Goal: Task Accomplishment & Management: Manage account settings

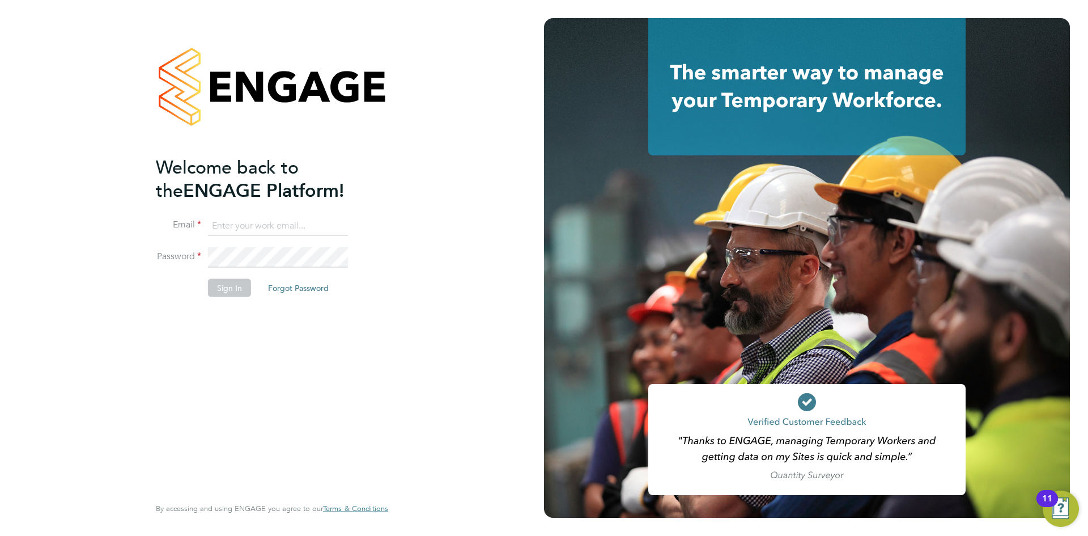
type input "[EMAIL_ADDRESS][DOMAIN_NAME]"
drag, startPoint x: 217, startPoint y: 399, endPoint x: 205, endPoint y: 339, distance: 60.7
click at [217, 399] on div "Welcome back to the ENGAGE Platform! Email [EMAIL_ADDRESS][DOMAIN_NAME] Passwor…" at bounding box center [266, 324] width 221 height 338
click at [222, 287] on button "Sign In" at bounding box center [229, 288] width 43 height 18
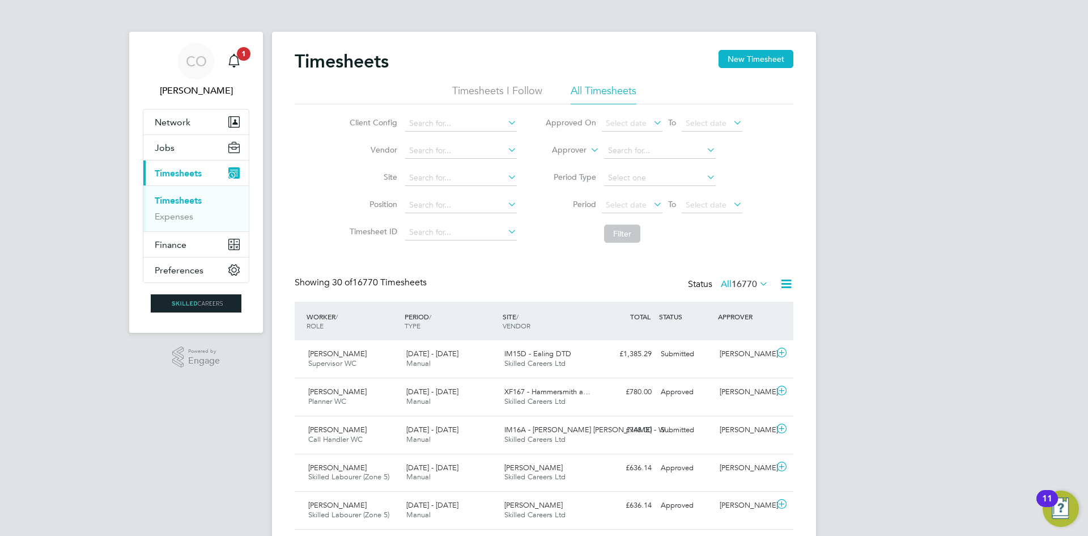
click at [651, 207] on icon at bounding box center [651, 204] width 0 height 16
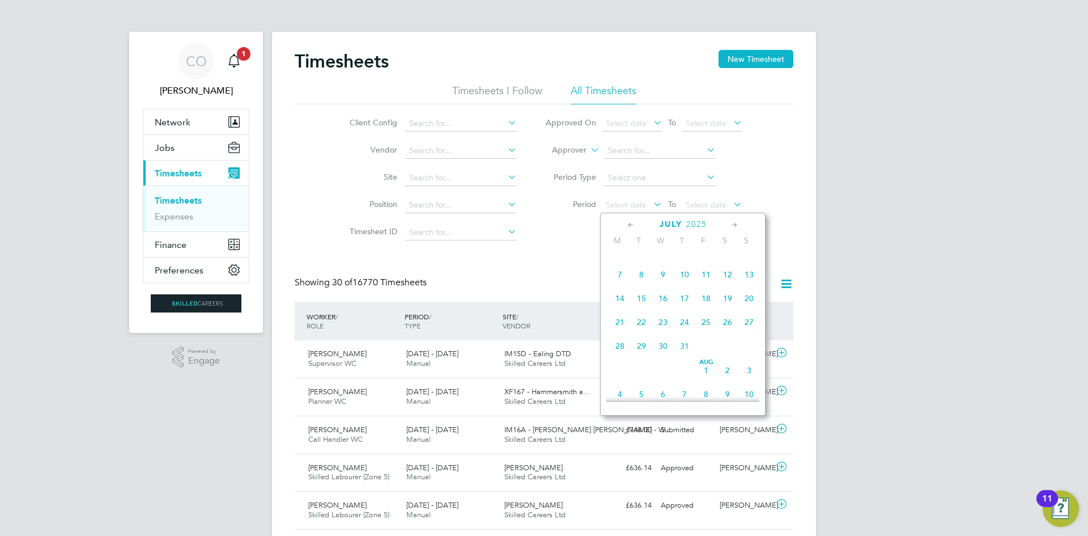
click at [618, 351] on span "28" at bounding box center [620, 346] width 22 height 22
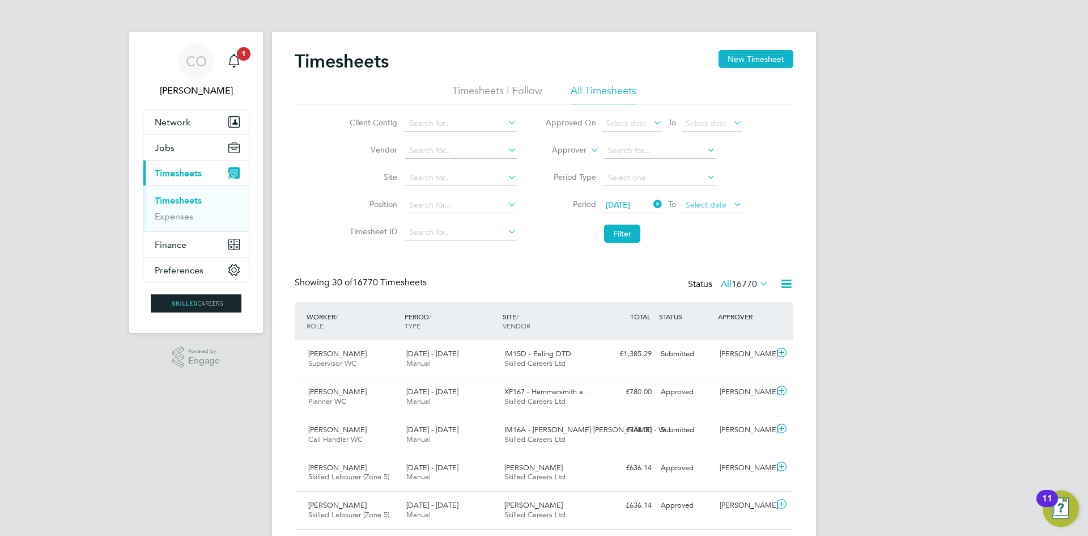
click at [704, 206] on span "Select date" at bounding box center [706, 205] width 41 height 10
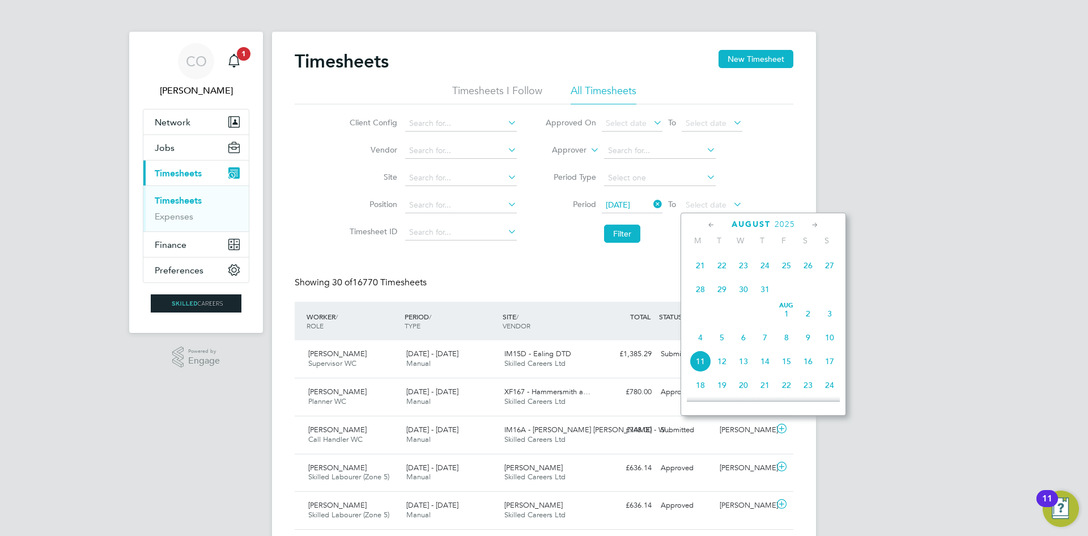
click at [832, 321] on span "3" at bounding box center [830, 314] width 22 height 22
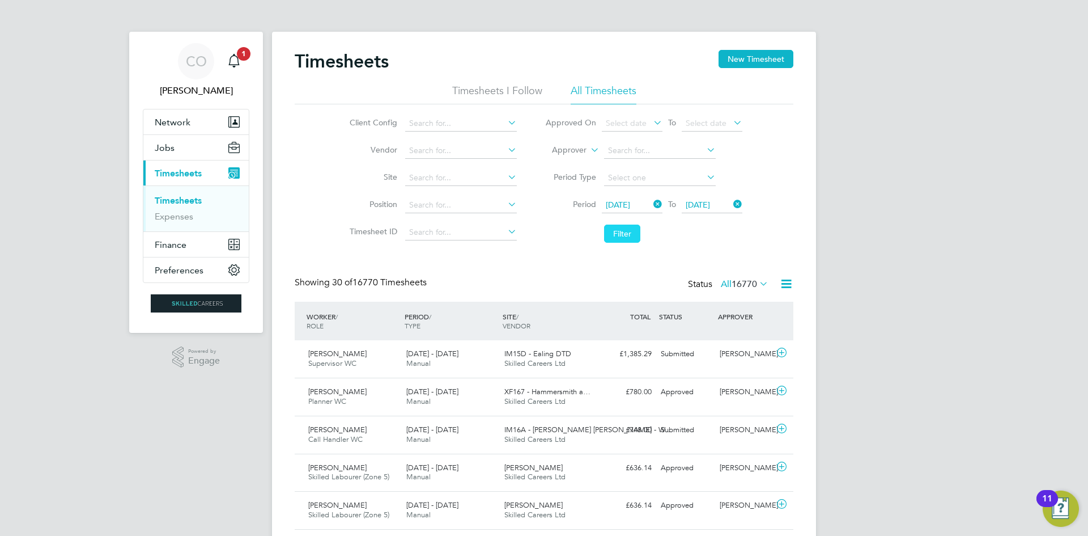
click at [617, 230] on button "Filter" at bounding box center [622, 233] width 36 height 18
click at [615, 151] on input at bounding box center [660, 151] width 112 height 16
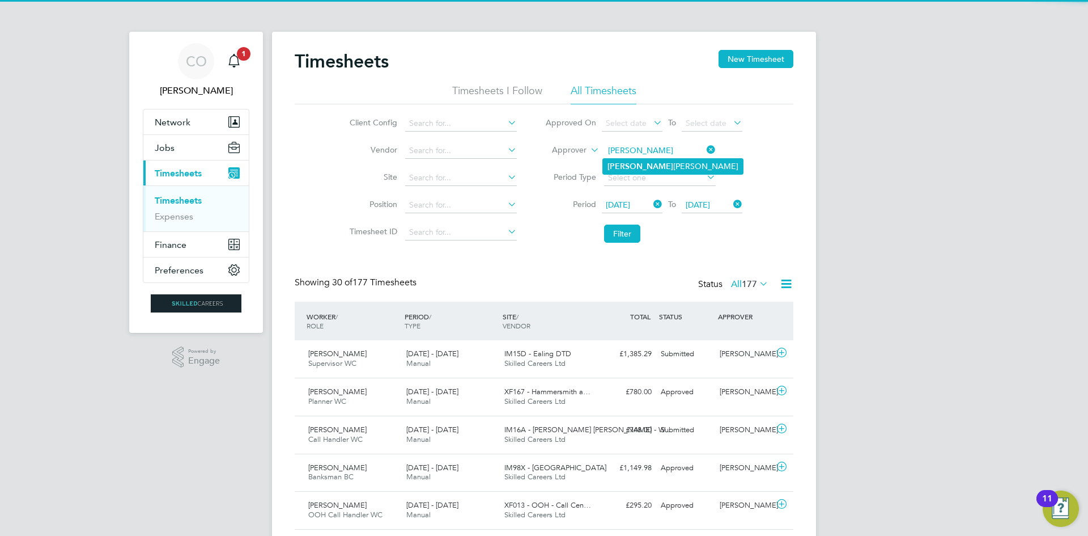
click at [639, 159] on li "Ethan Yapp" at bounding box center [673, 166] width 140 height 15
type input "Ethan Yapp"
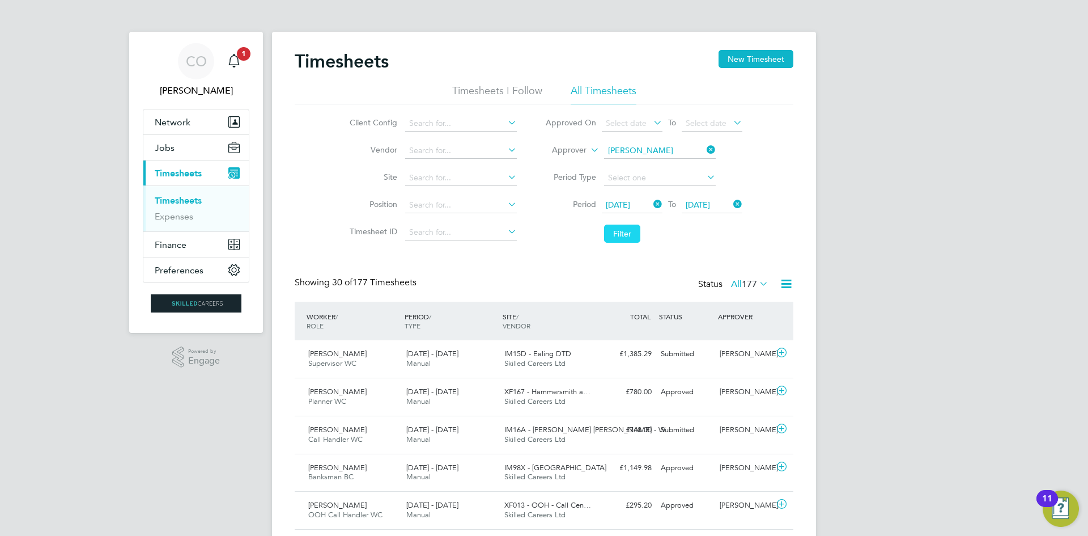
click at [625, 231] on button "Filter" at bounding box center [622, 233] width 36 height 18
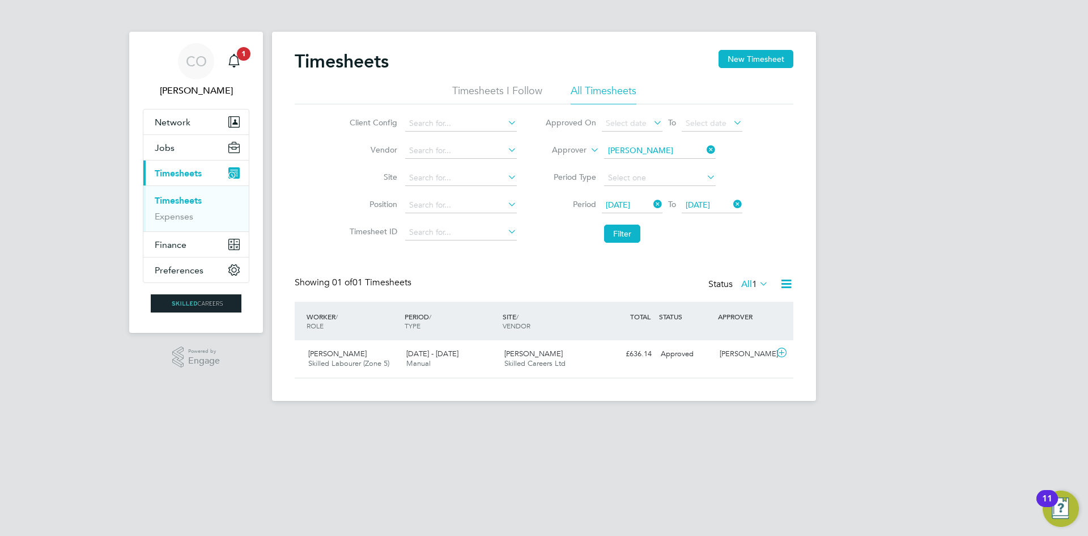
click at [705, 151] on icon at bounding box center [705, 150] width 0 height 16
click at [663, 150] on input at bounding box center [660, 151] width 112 height 16
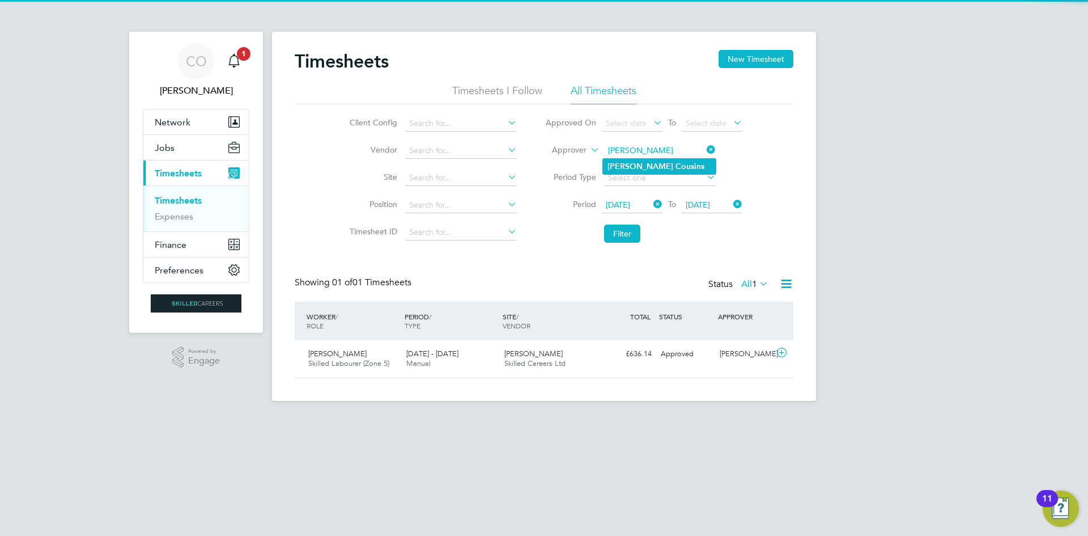
click at [676, 164] on b "Cousins" at bounding box center [690, 167] width 29 height 10
type input "John Cousins"
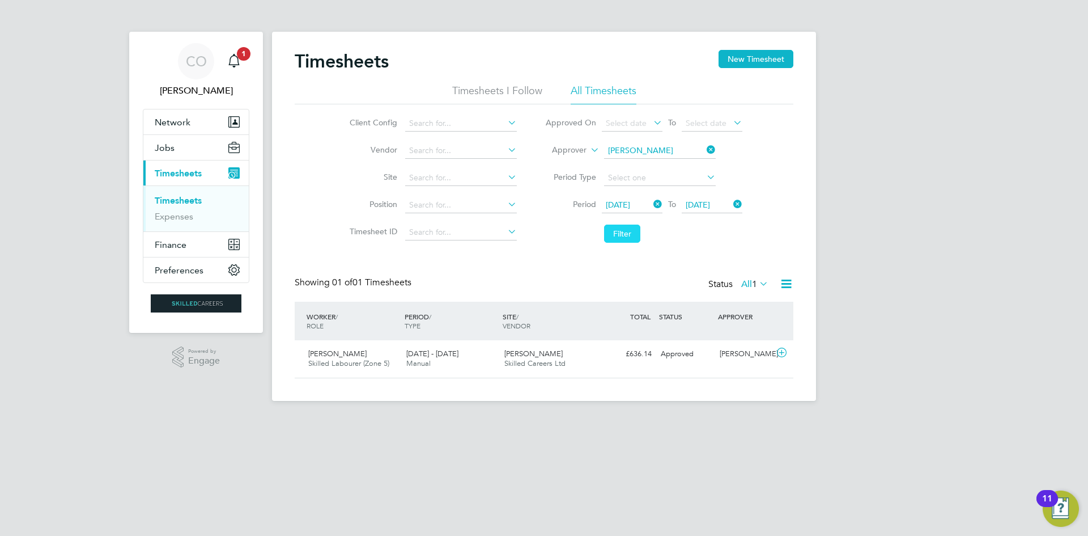
click at [617, 231] on button "Filter" at bounding box center [622, 233] width 36 height 18
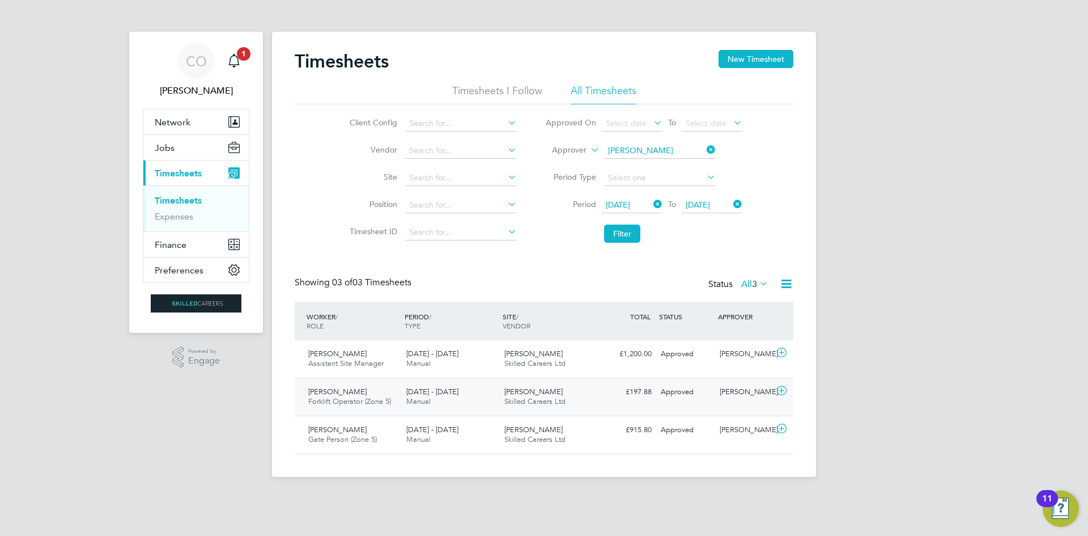
click at [426, 397] on span "Manual" at bounding box center [418, 401] width 24 height 10
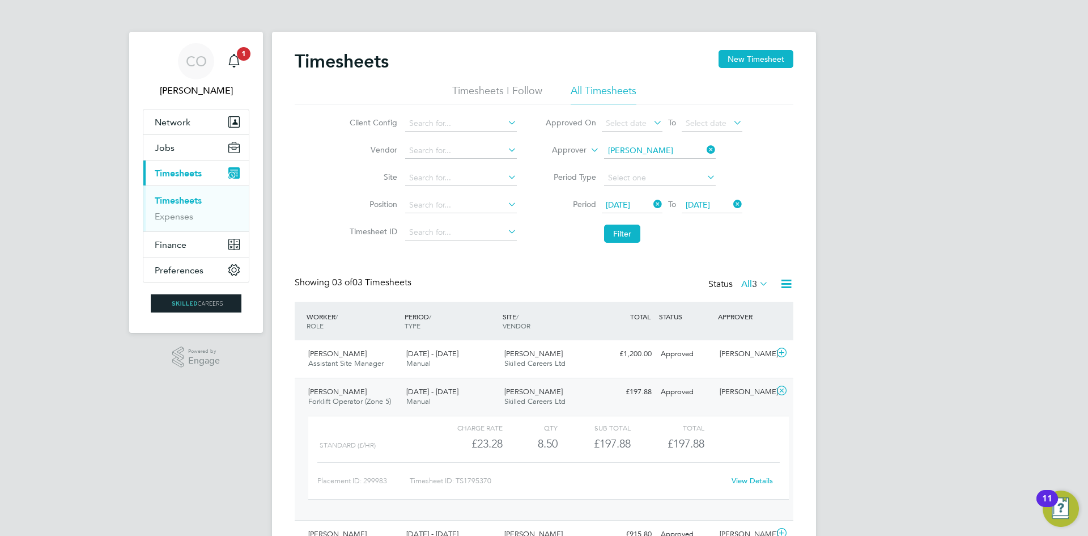
click at [600, 93] on li "All Timesheets" at bounding box center [604, 94] width 66 height 20
click at [598, 91] on li "All Timesheets" at bounding box center [604, 94] width 66 height 20
click at [651, 202] on icon at bounding box center [651, 204] width 0 height 16
click at [632, 204] on span "Select date" at bounding box center [626, 205] width 41 height 10
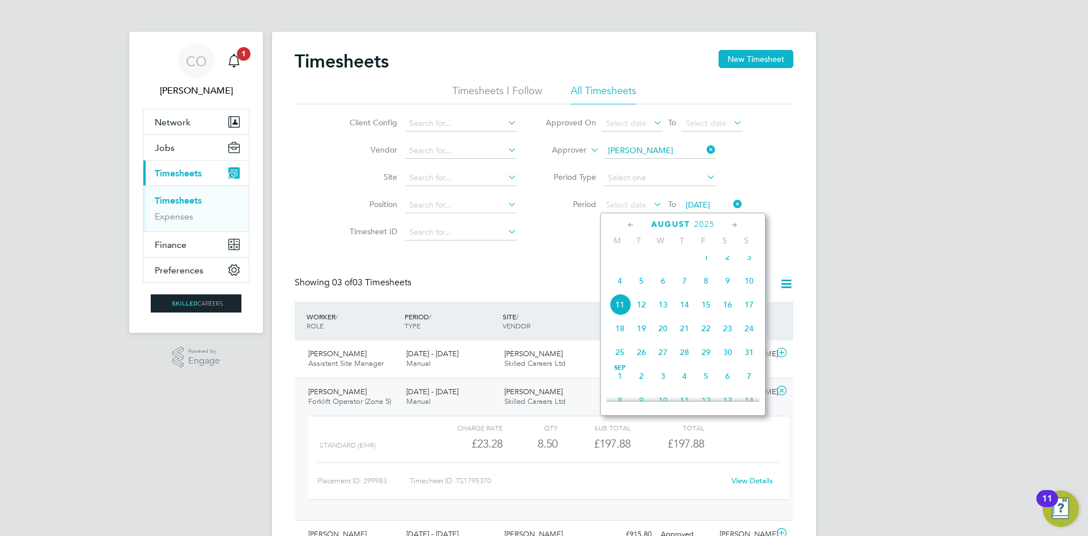
click at [616, 288] on span "4" at bounding box center [620, 281] width 22 height 22
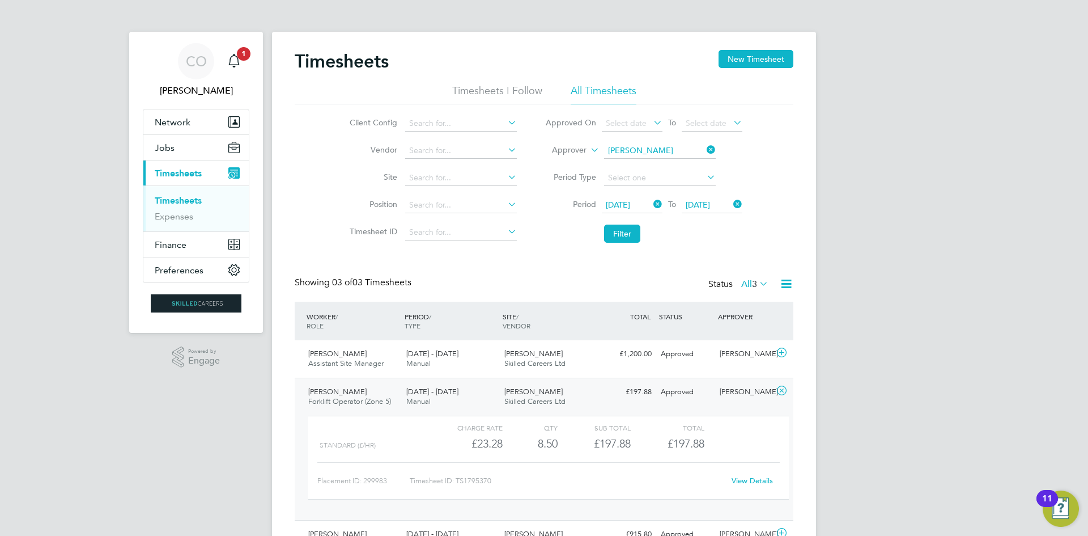
click at [731, 200] on icon at bounding box center [731, 204] width 0 height 16
click at [702, 200] on span "Select date" at bounding box center [706, 205] width 41 height 10
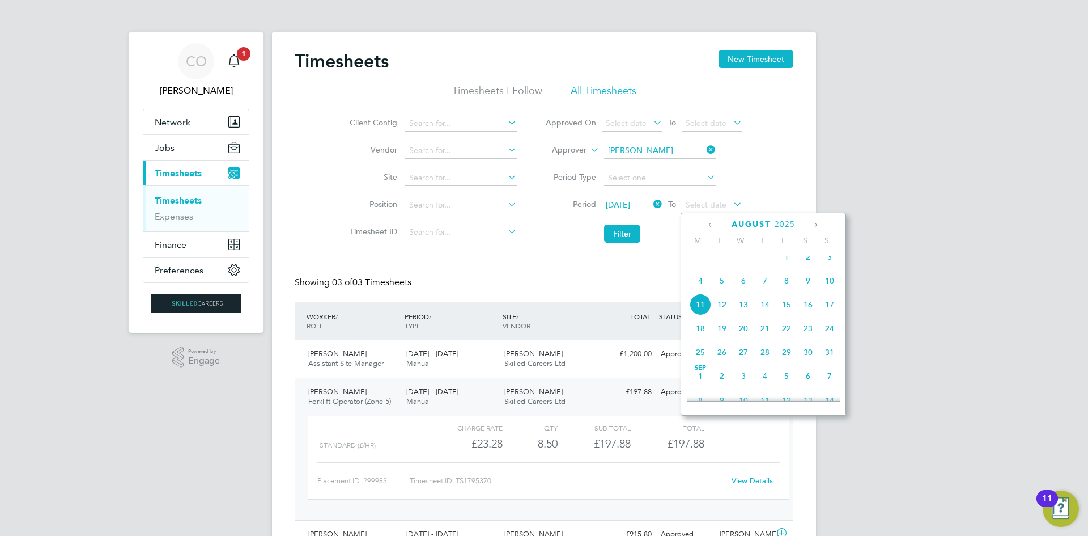
click at [832, 291] on span "10" at bounding box center [830, 281] width 22 height 22
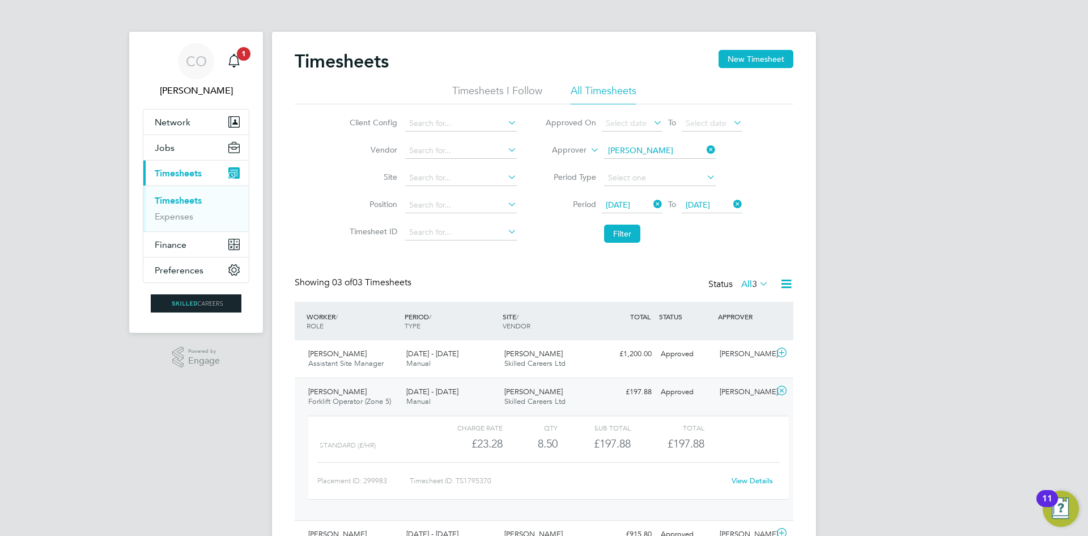
click at [624, 223] on li "Filter" at bounding box center [644, 233] width 226 height 29
click at [624, 234] on button "Filter" at bounding box center [622, 233] width 36 height 18
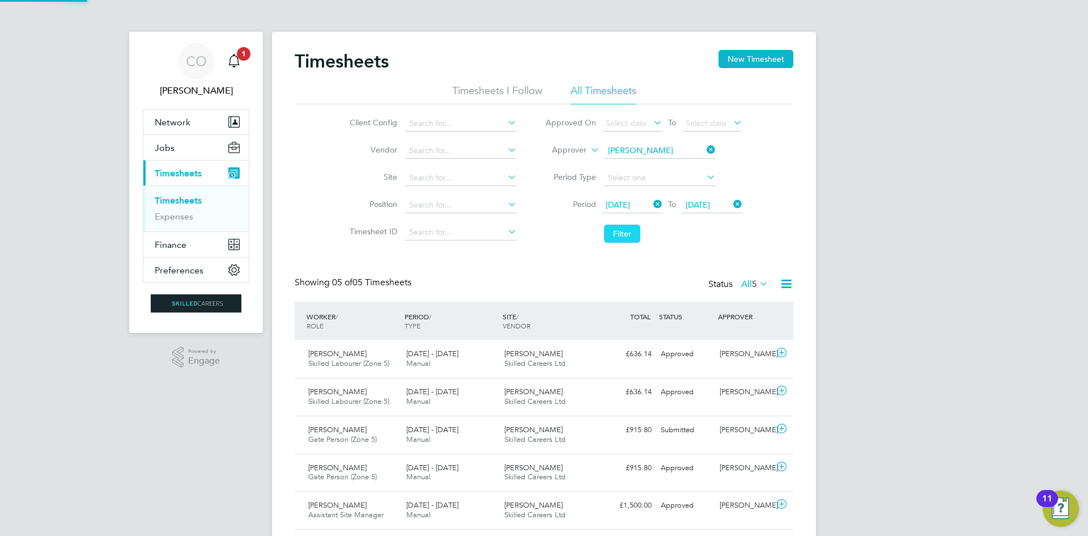
scroll to position [29, 99]
click at [705, 149] on icon at bounding box center [705, 150] width 0 height 16
click at [635, 233] on button "Filter" at bounding box center [622, 233] width 36 height 18
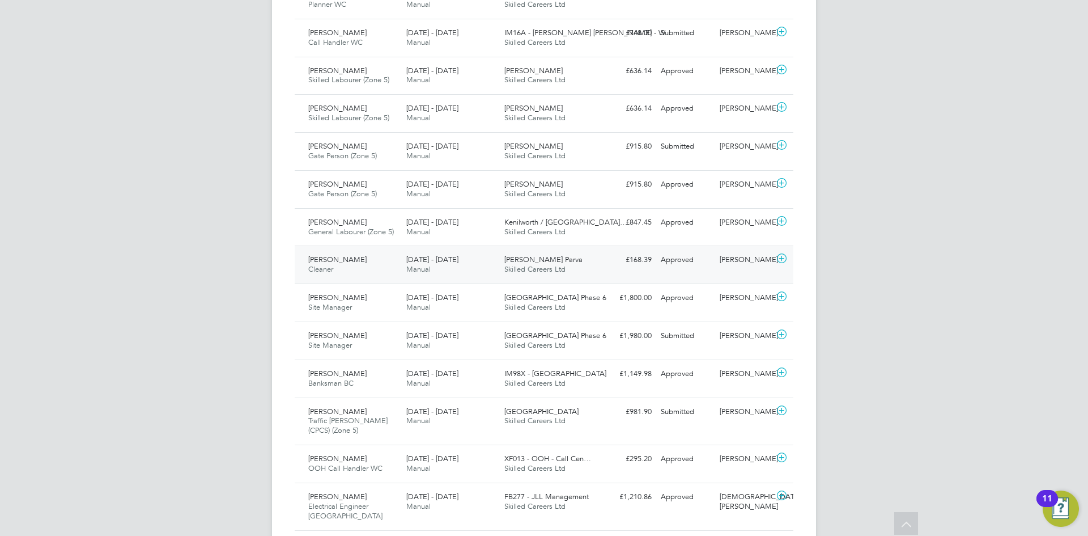
click at [308, 271] on span "Cleaner" at bounding box center [320, 269] width 25 height 10
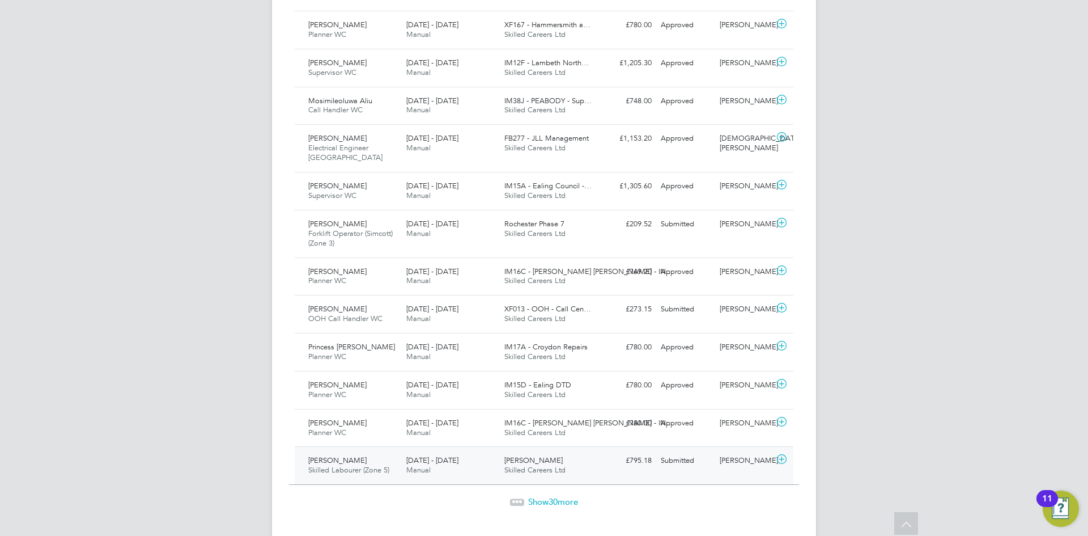
click at [366, 465] on span "Skilled Labourer (Zone 5)" at bounding box center [348, 470] width 81 height 10
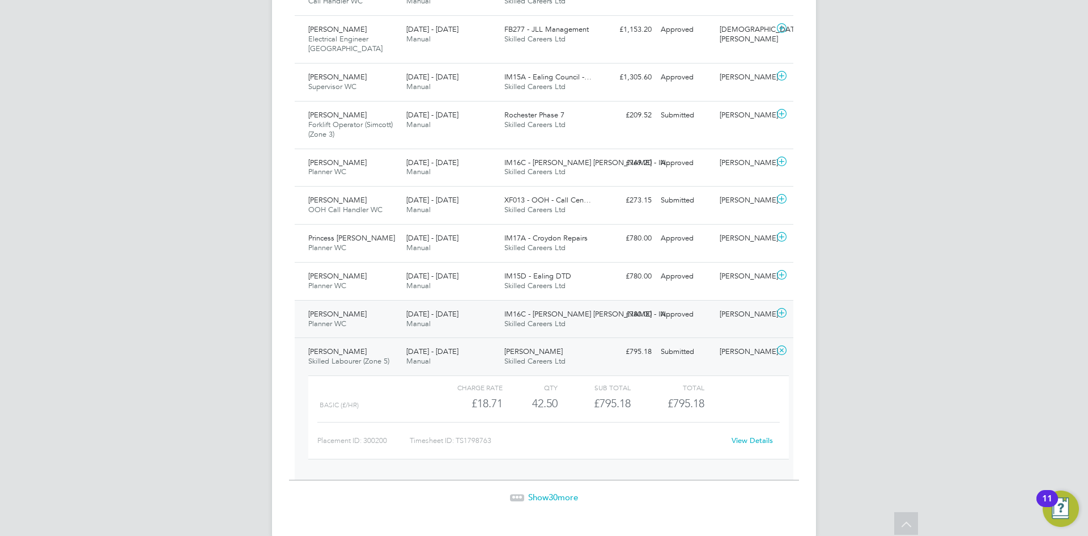
click at [375, 305] on div "Maria Labrador Planner WC 2 - 8 Aug 2025" at bounding box center [353, 319] width 98 height 28
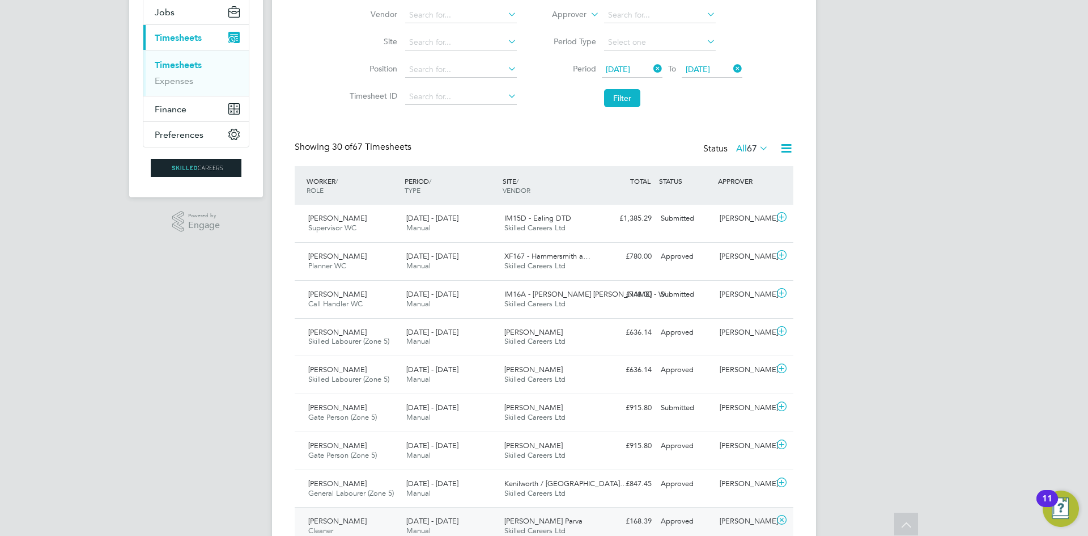
scroll to position [383, 0]
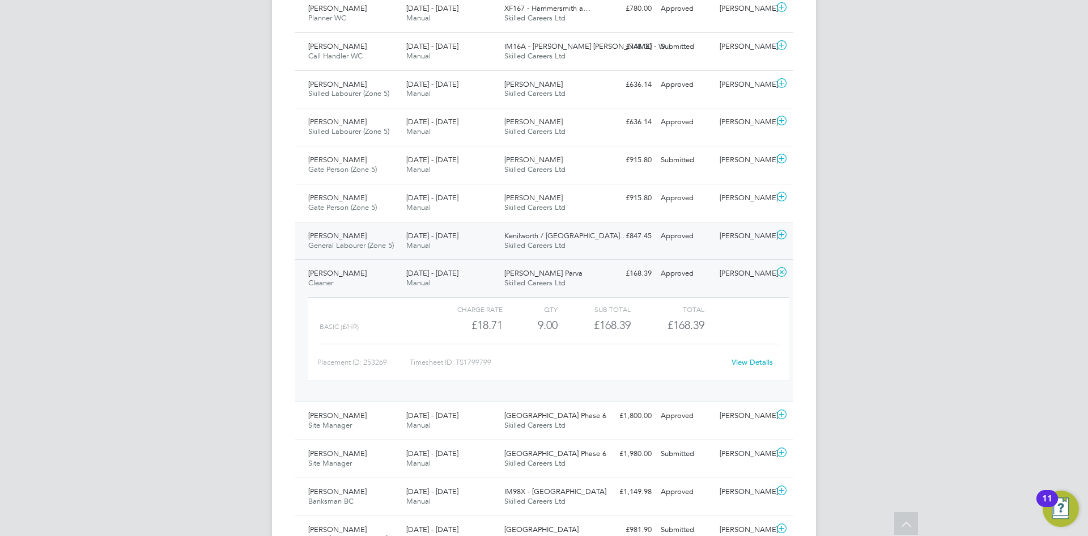
click at [361, 239] on span "Amandeep Singh" at bounding box center [337, 236] width 58 height 10
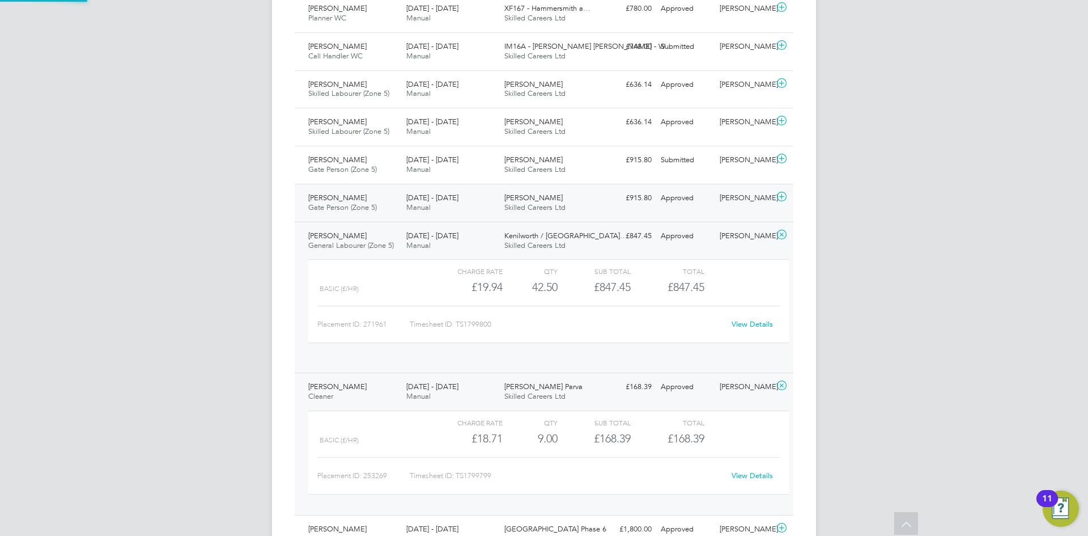
scroll to position [19, 111]
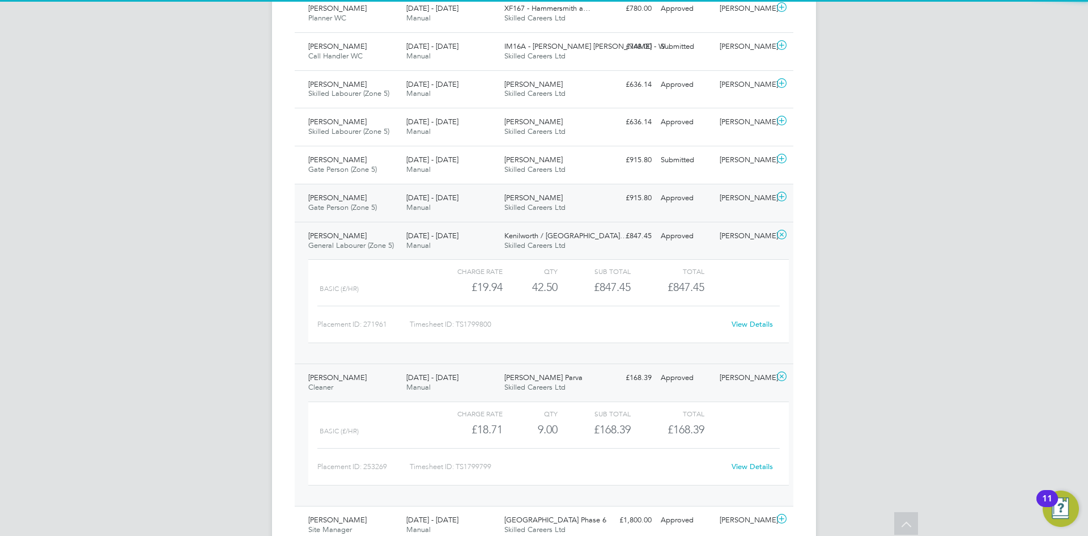
click at [361, 206] on span "Gate Person (Zone 5)" at bounding box center [342, 207] width 69 height 10
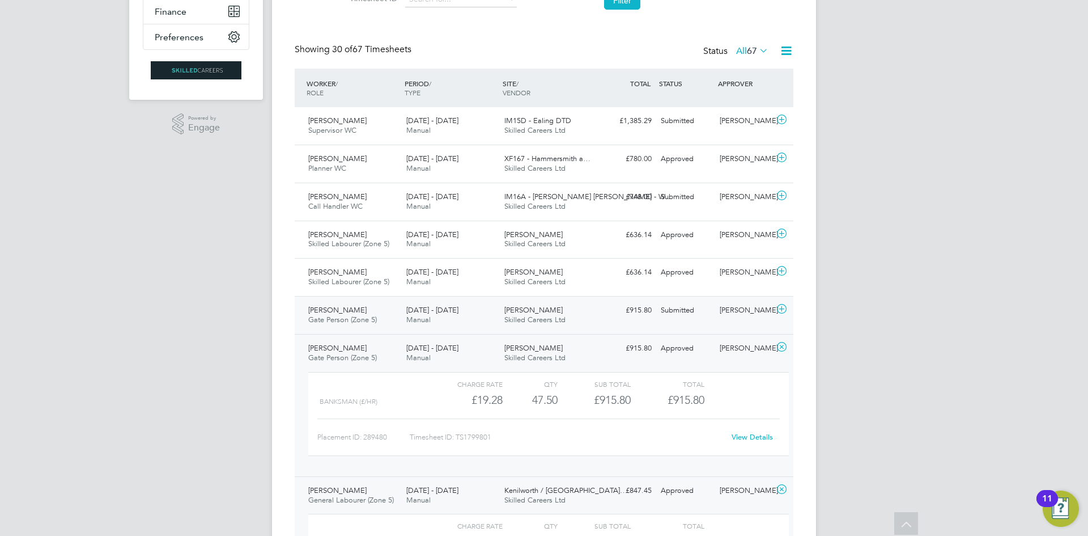
scroll to position [213, 0]
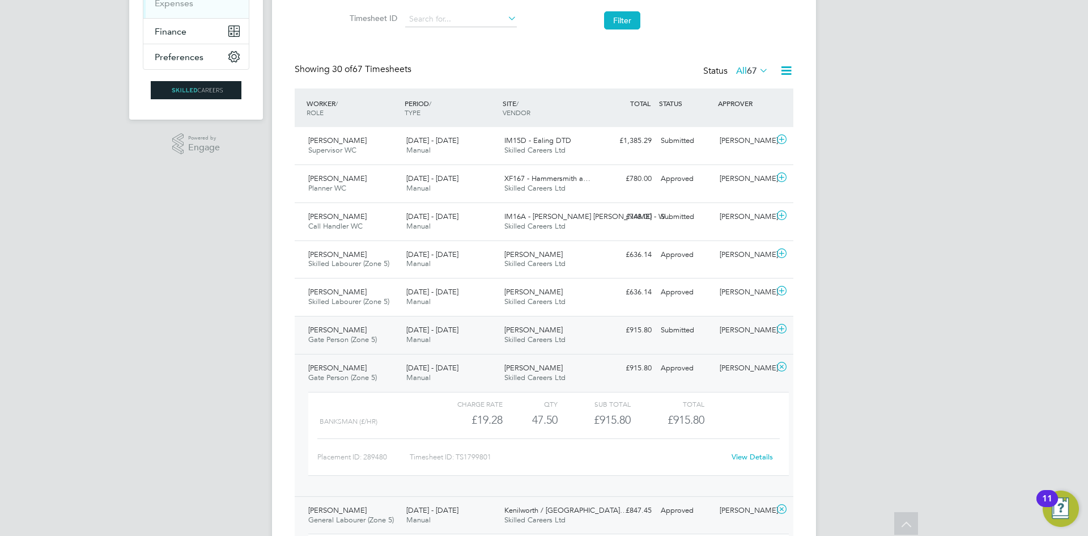
click at [359, 328] on div "Yaw Sarpong Gate Person (Zone 5) 4 - 10 Aug 2025" at bounding box center [353, 335] width 98 height 28
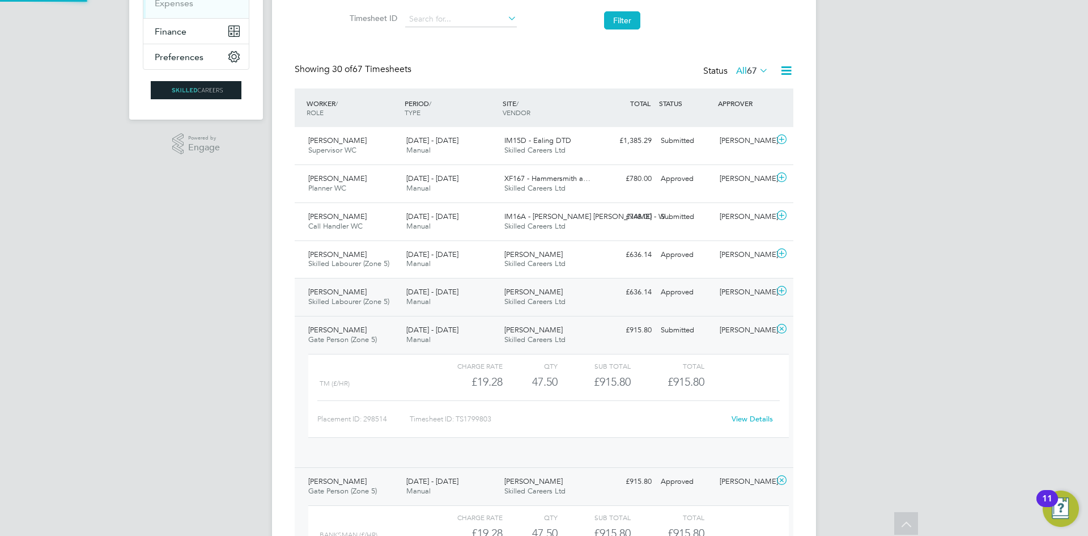
scroll to position [19, 111]
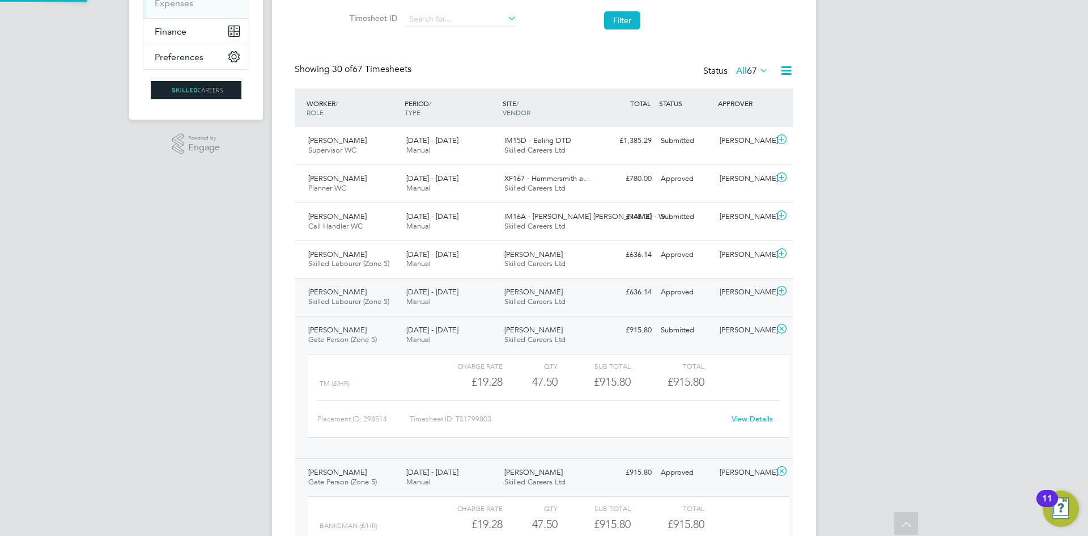
click at [350, 297] on span "Skilled Labourer (Zone 5)" at bounding box center [348, 301] width 81 height 10
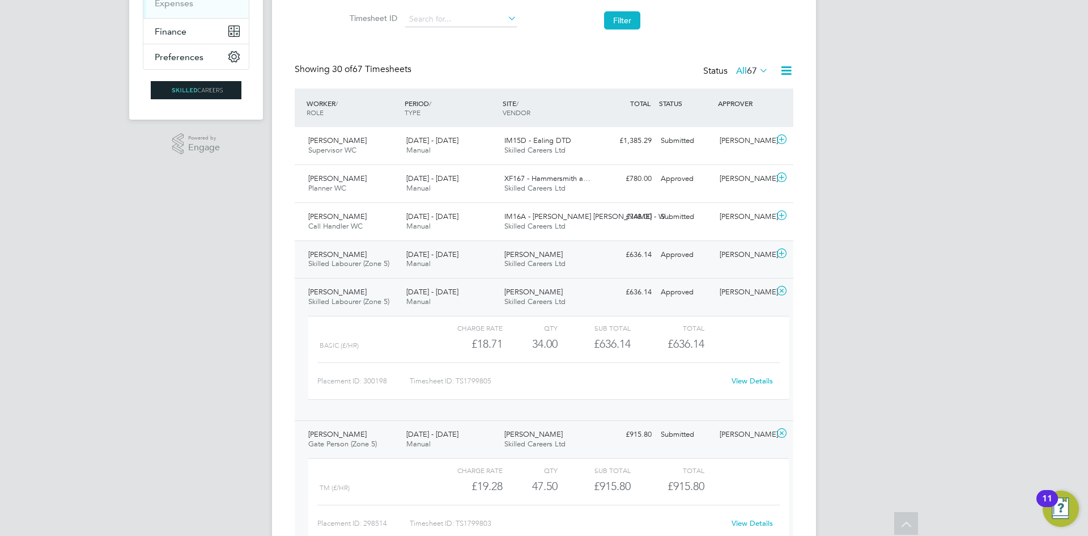
click at [353, 261] on span "Skilled Labourer (Zone 5)" at bounding box center [348, 264] width 81 height 10
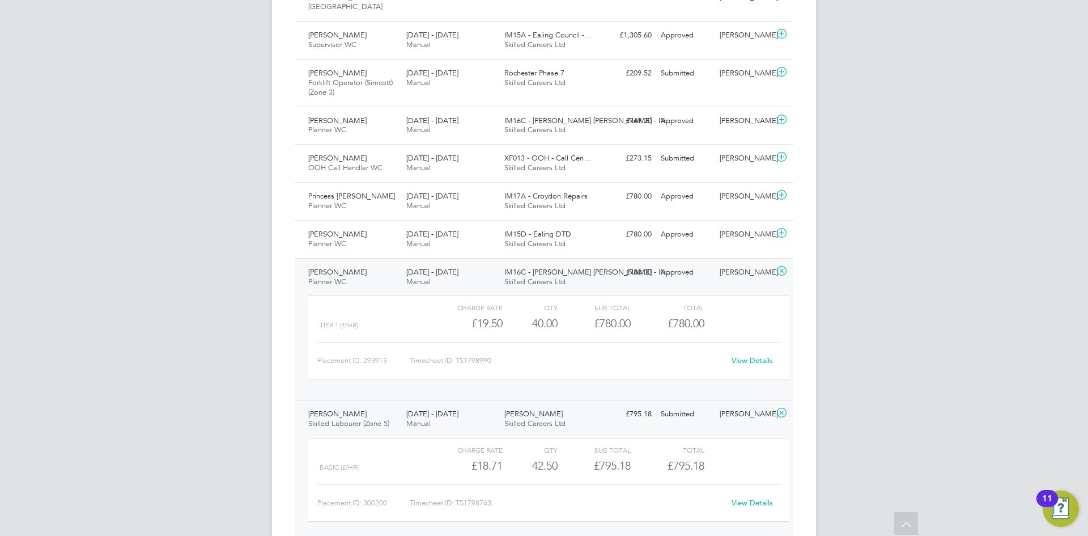
scroll to position [1868, 0]
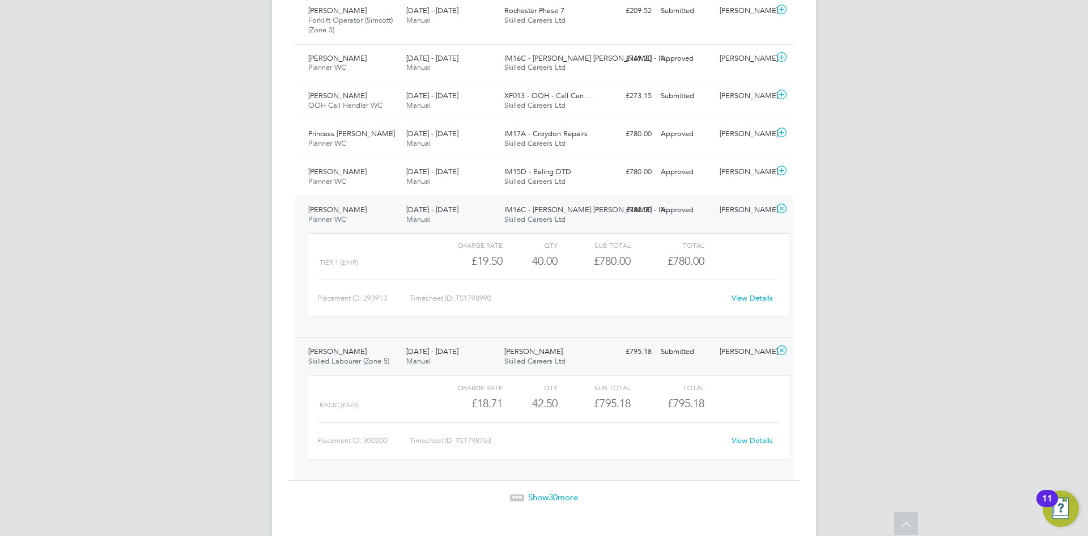
click at [547, 491] on span "Show 30 more" at bounding box center [553, 496] width 50 height 11
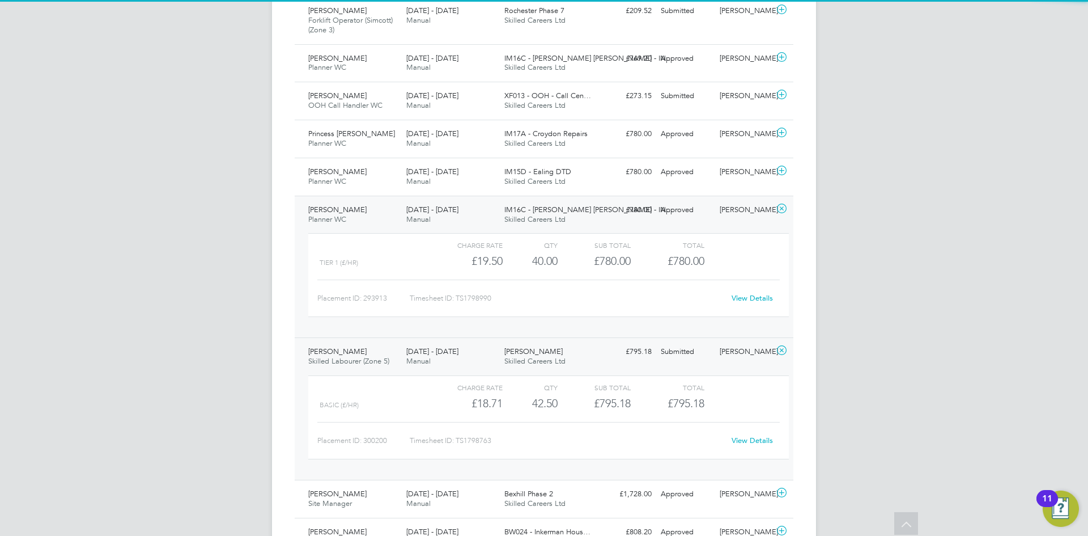
scroll to position [6, 6]
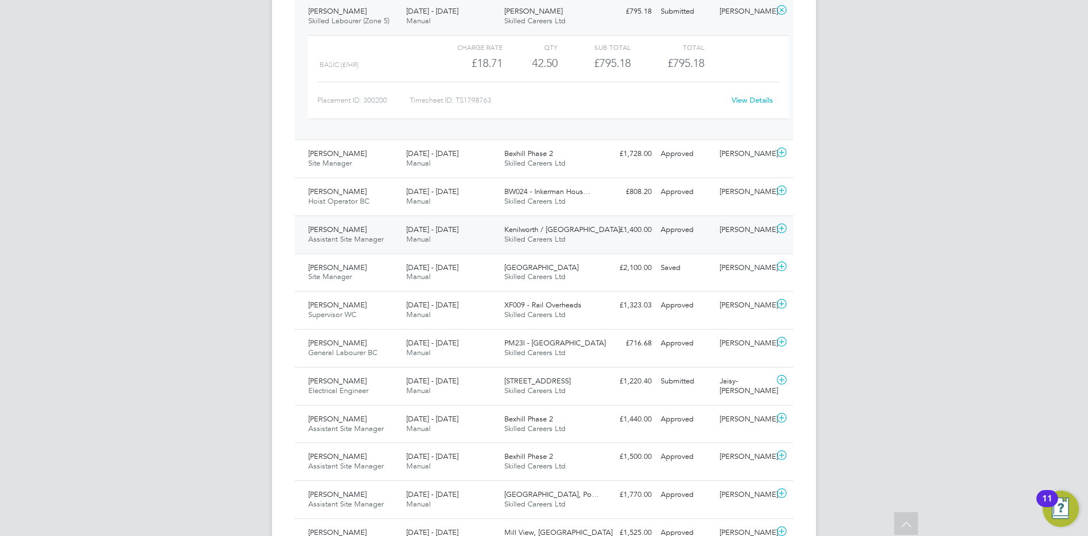
click at [340, 234] on span "Assistant Site Manager" at bounding box center [345, 239] width 75 height 10
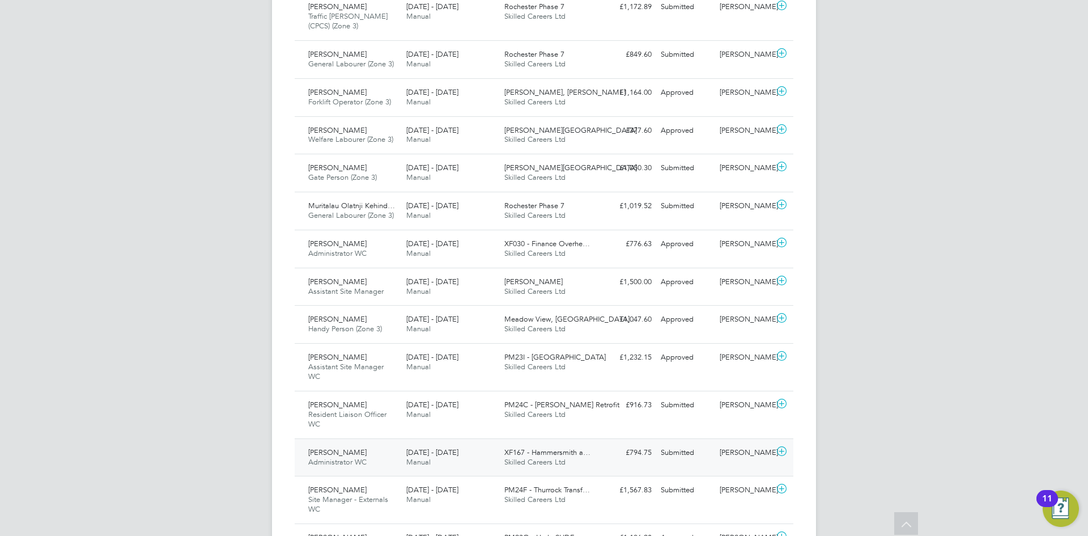
scroll to position [2930, 0]
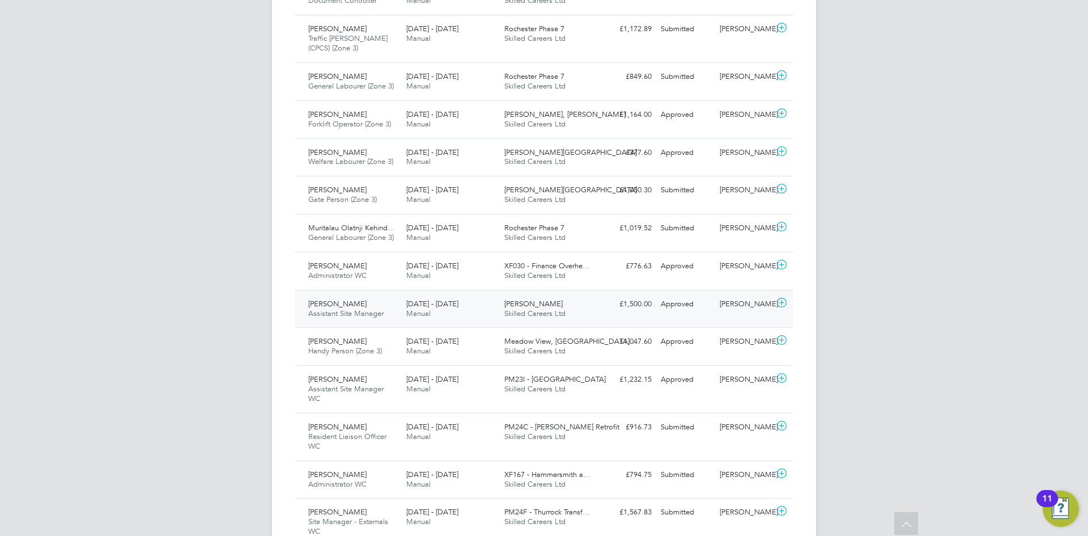
click at [341, 308] on span "Assistant Site Manager" at bounding box center [345, 313] width 75 height 10
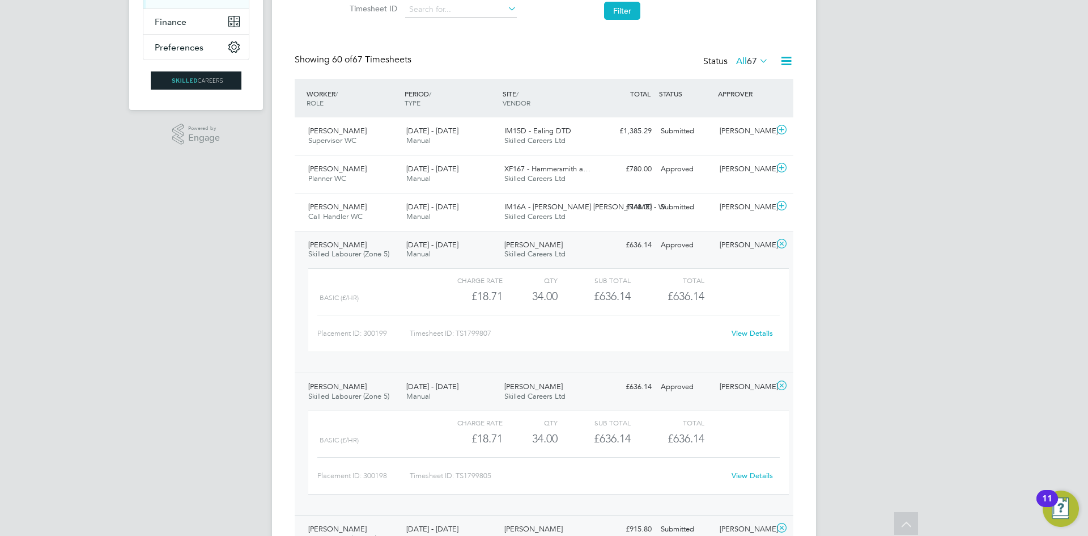
scroll to position [0, 0]
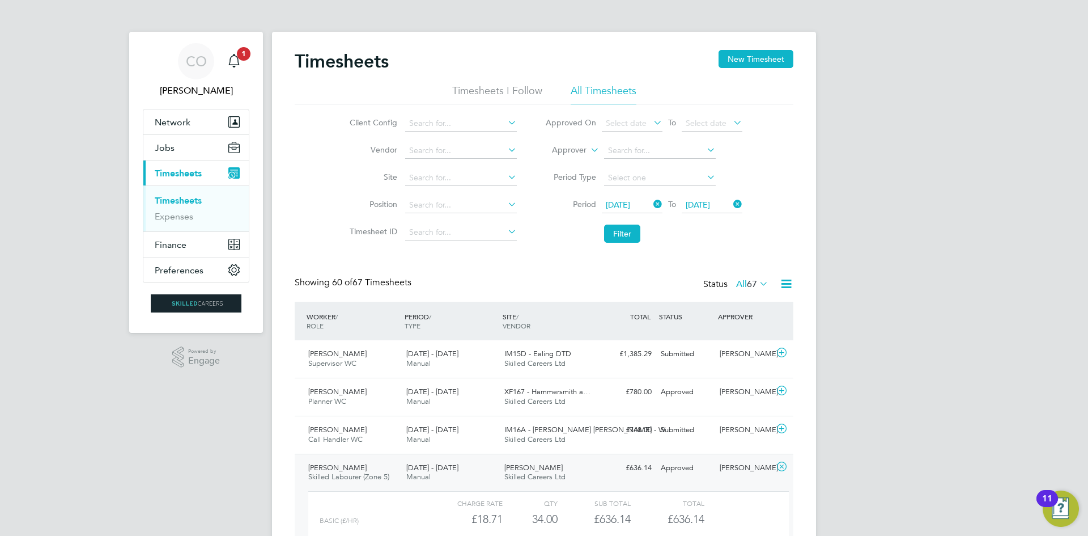
click at [623, 224] on li "Filter" at bounding box center [644, 233] width 226 height 29
click at [620, 235] on button "Filter" at bounding box center [622, 233] width 36 height 18
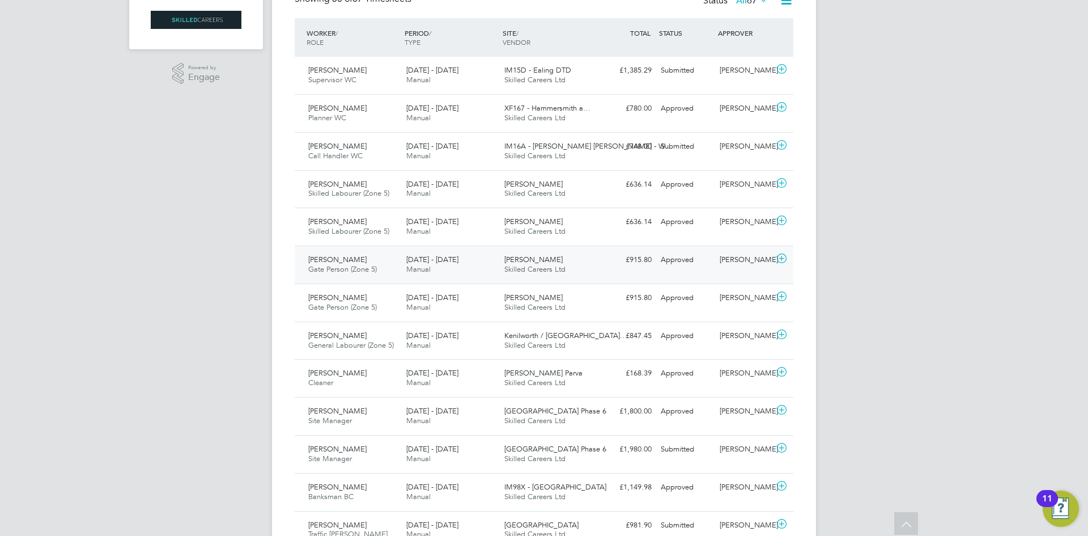
click at [375, 269] on span "Gate Person (Zone 5)" at bounding box center [342, 269] width 69 height 10
